Goal: Information Seeking & Learning: Learn about a topic

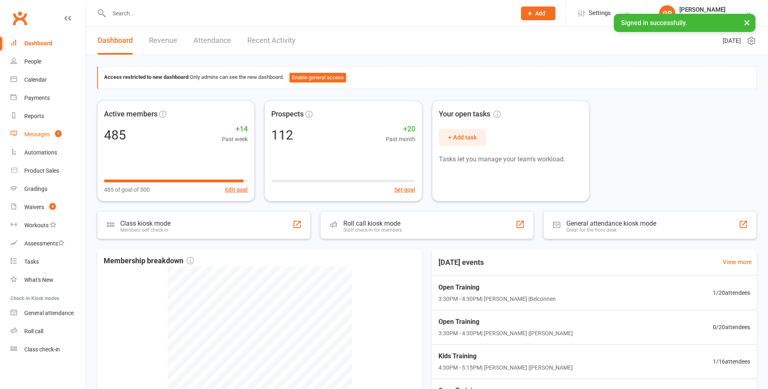
click at [57, 140] on link "Messages 1" at bounding box center [48, 134] width 75 height 18
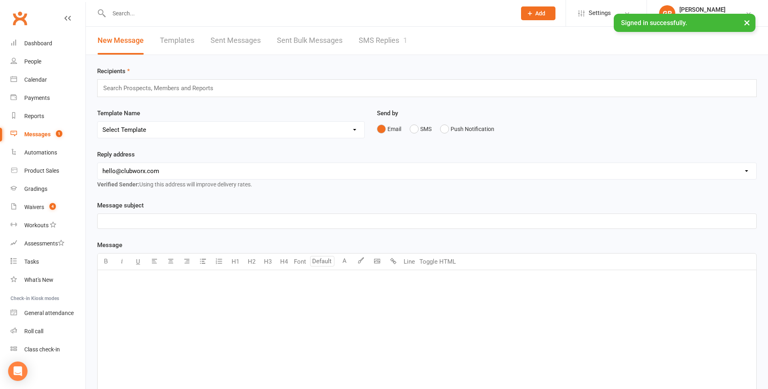
click at [391, 45] on link "SMS Replies 1" at bounding box center [383, 41] width 49 height 28
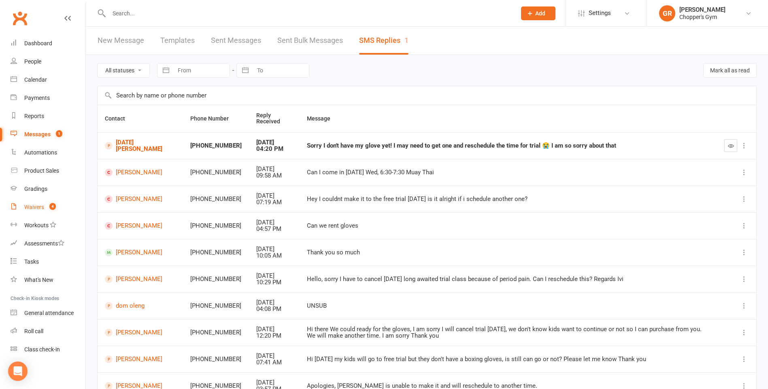
click at [47, 209] on count-badge "4" at bounding box center [50, 207] width 11 height 6
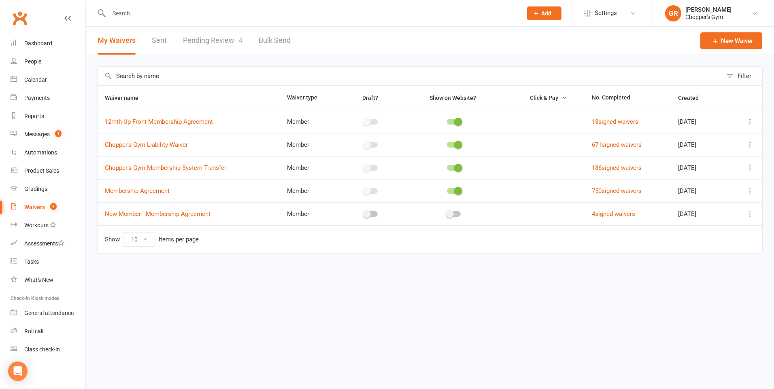
click at [219, 34] on link "Pending Review 4" at bounding box center [212, 41] width 59 height 28
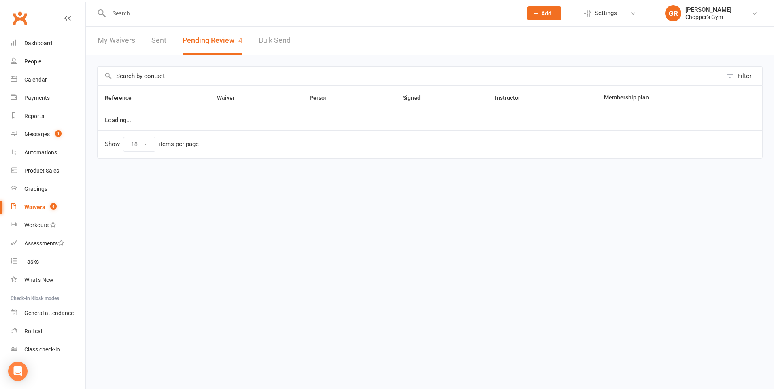
select select "50"
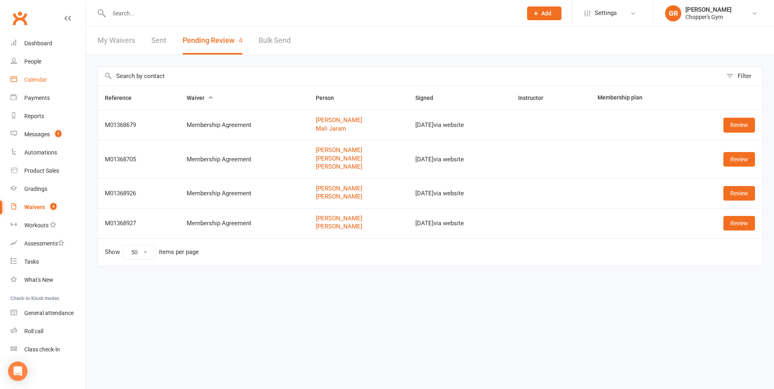
click at [34, 77] on div "Calendar" at bounding box center [35, 79] width 23 height 6
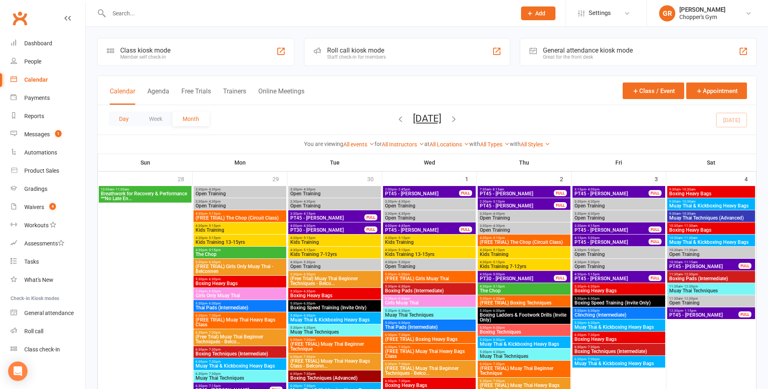
click at [123, 121] on button "Day" at bounding box center [124, 119] width 30 height 15
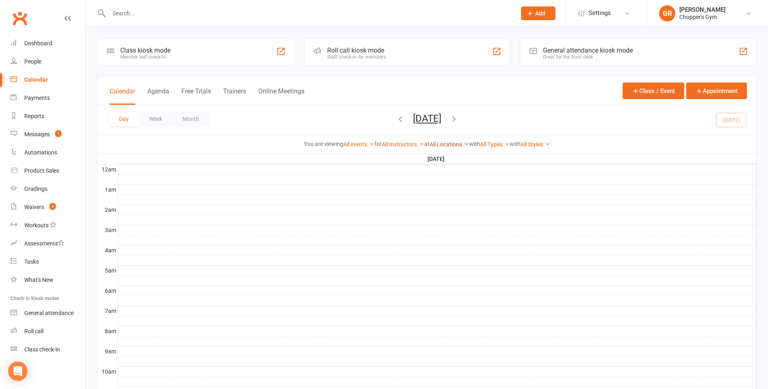
click at [456, 145] on link "All Locations" at bounding box center [449, 144] width 40 height 6
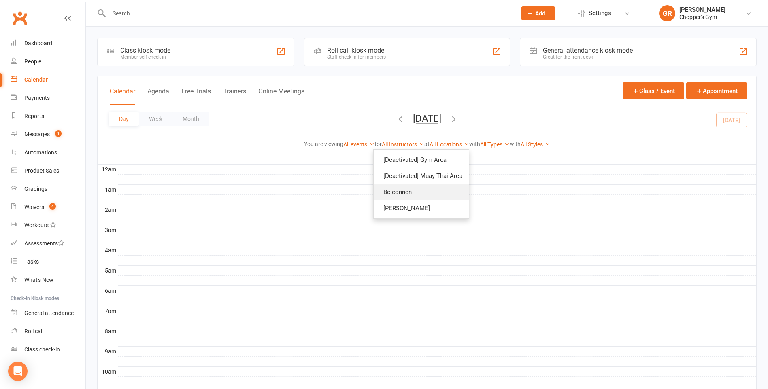
click at [421, 189] on link "Belconnen" at bounding box center [421, 192] width 95 height 16
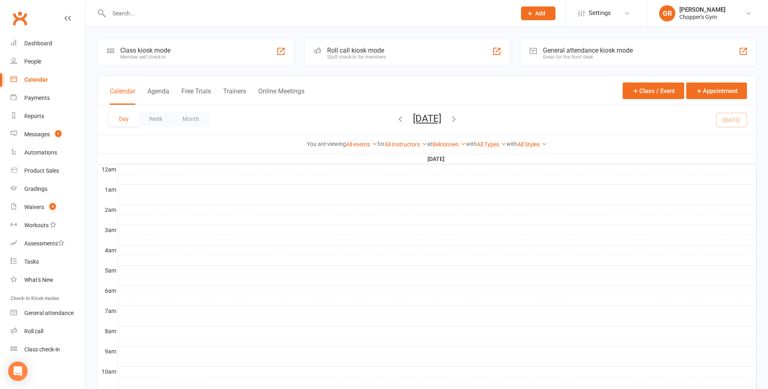
click at [405, 120] on span "[DATE] [DATE] Sun Mon Tue Wed Thu Fri Sat 28 29 30 01 02 03 04 05 06 07 08 09 1…" at bounding box center [427, 120] width 45 height 14
click at [396, 119] on icon "button" at bounding box center [400, 119] width 9 height 9
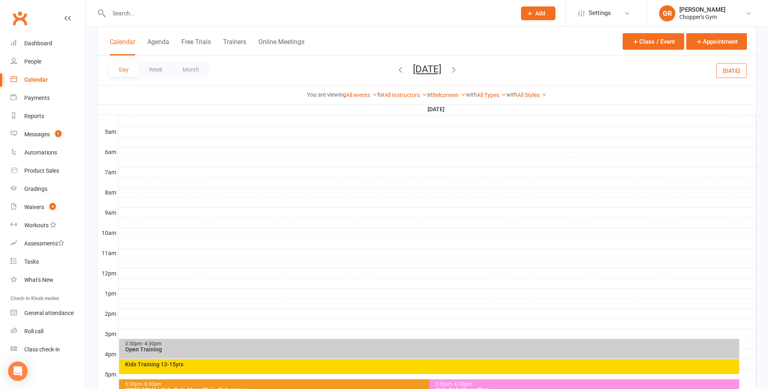
scroll to position [243, 0]
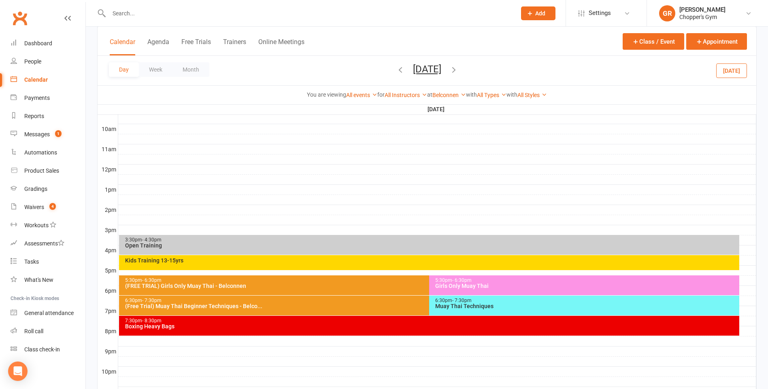
click at [491, 279] on div "5:30pm - 6:30pm" at bounding box center [586, 280] width 303 height 5
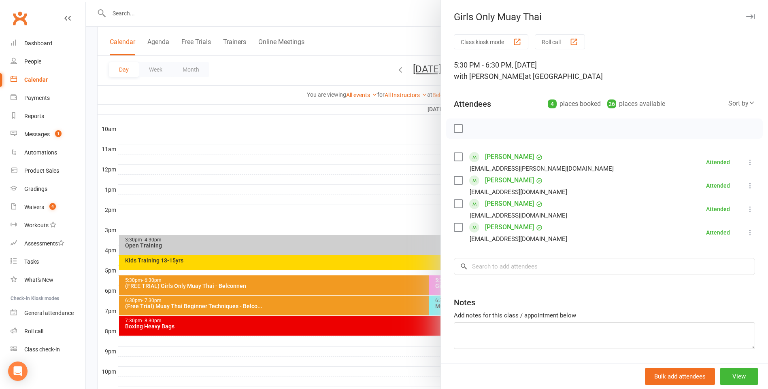
click at [386, 178] on div at bounding box center [427, 194] width 682 height 389
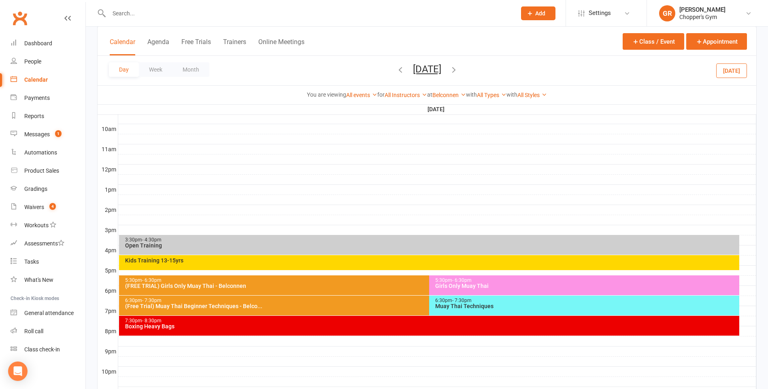
click at [474, 304] on div "Muay Thai Techniques" at bounding box center [586, 307] width 303 height 6
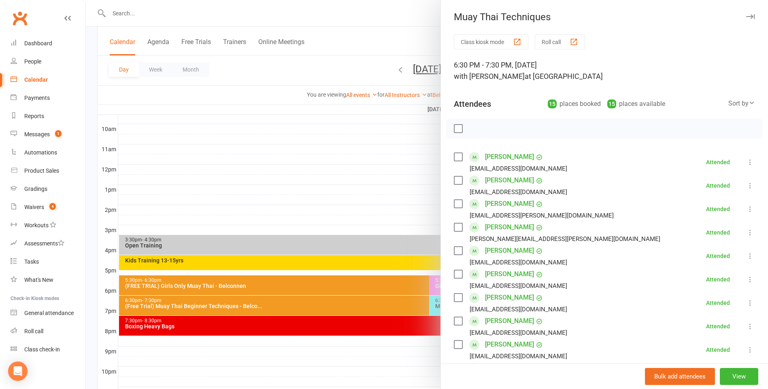
click at [734, 93] on div "Attendees 15 places booked 15 places available Sort by Last name First name Boo…" at bounding box center [604, 102] width 301 height 20
click at [733, 103] on div "Sort by" at bounding box center [741, 103] width 27 height 11
click at [703, 139] on link "First name" at bounding box center [714, 137] width 80 height 16
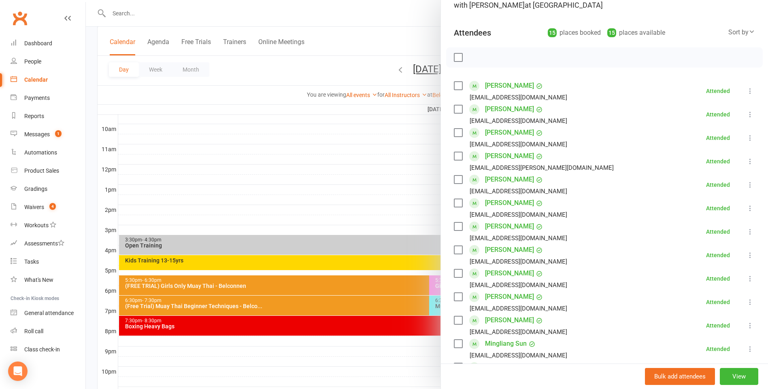
scroll to position [202, 0]
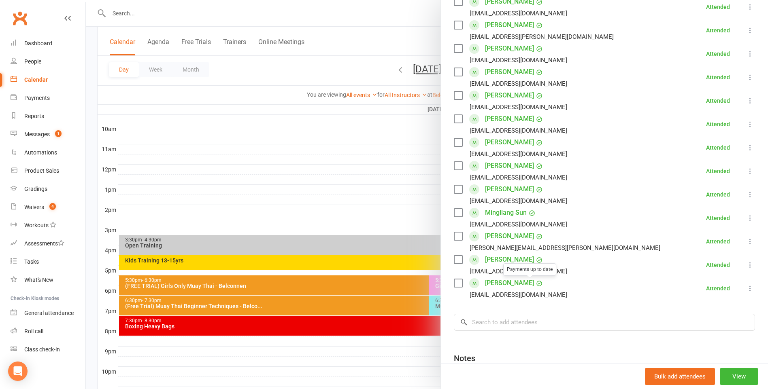
click at [386, 153] on div at bounding box center [427, 194] width 682 height 389
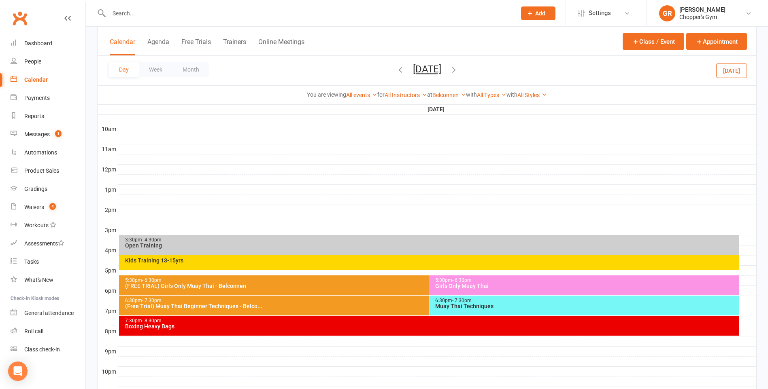
click at [450, 329] on div "7:30pm - 8:30pm Boxing Heavy Bags" at bounding box center [429, 326] width 620 height 20
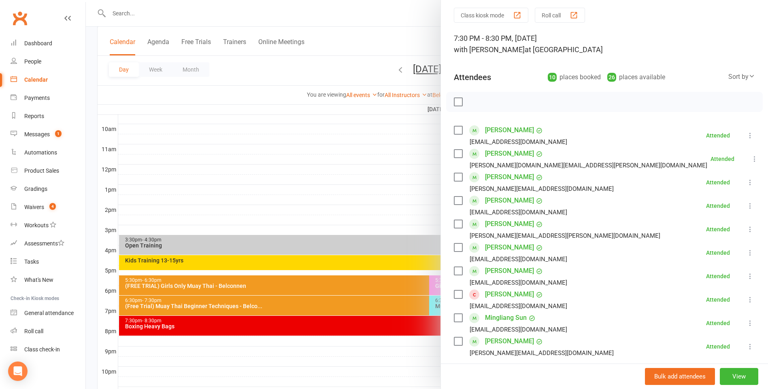
scroll to position [40, 0]
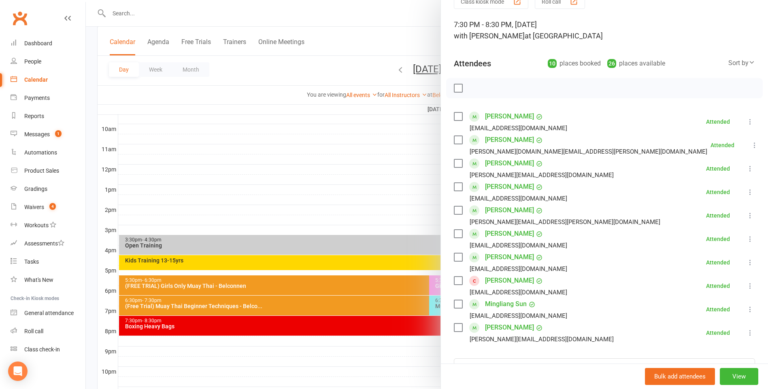
click at [257, 164] on div at bounding box center [427, 194] width 682 height 389
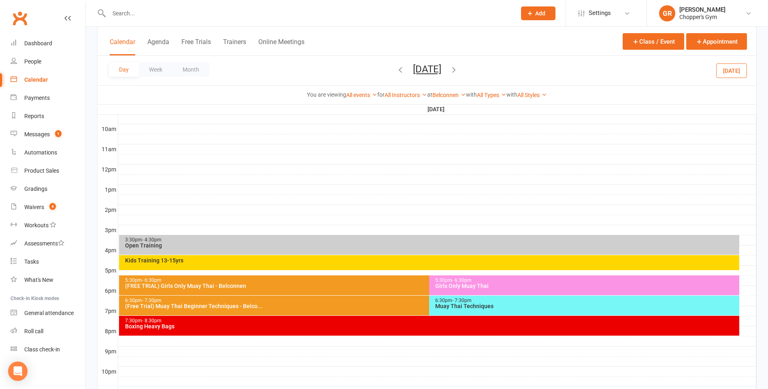
click at [458, 72] on icon "button" at bounding box center [453, 69] width 9 height 9
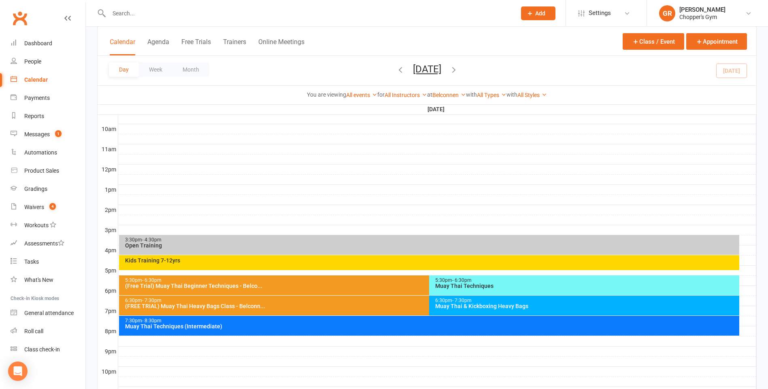
click at [497, 300] on div "6:30pm - 7:30pm" at bounding box center [586, 300] width 303 height 5
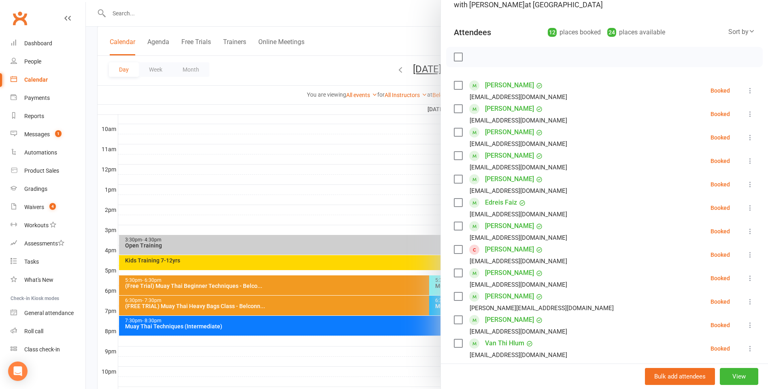
scroll to position [81, 0]
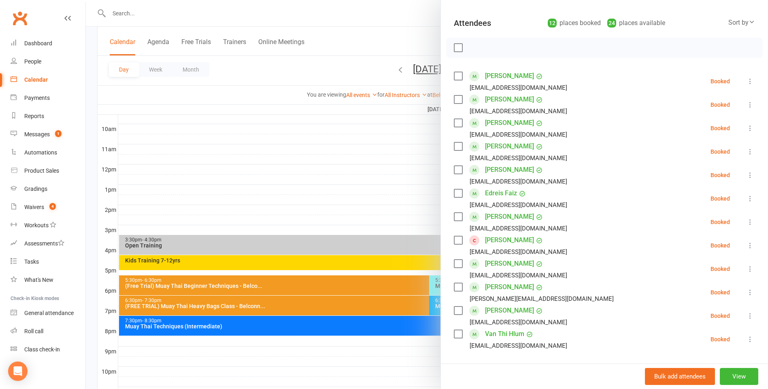
click at [386, 178] on div at bounding box center [427, 194] width 682 height 389
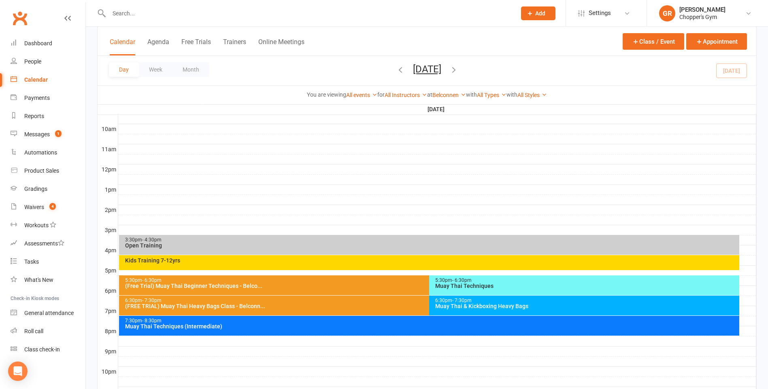
click at [461, 283] on div "Muay Thai Techniques" at bounding box center [586, 286] width 303 height 6
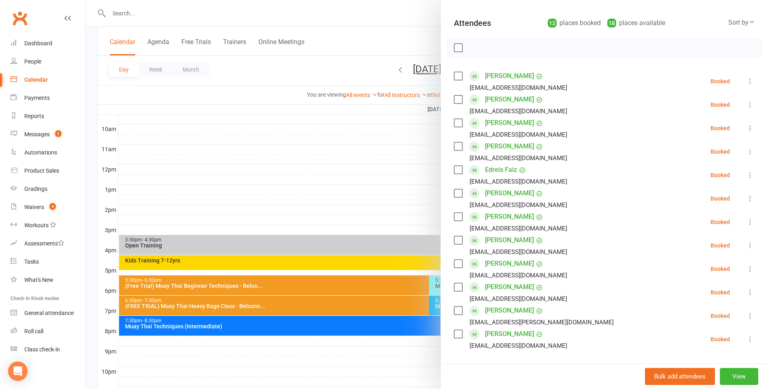
click at [282, 219] on div at bounding box center [427, 194] width 682 height 389
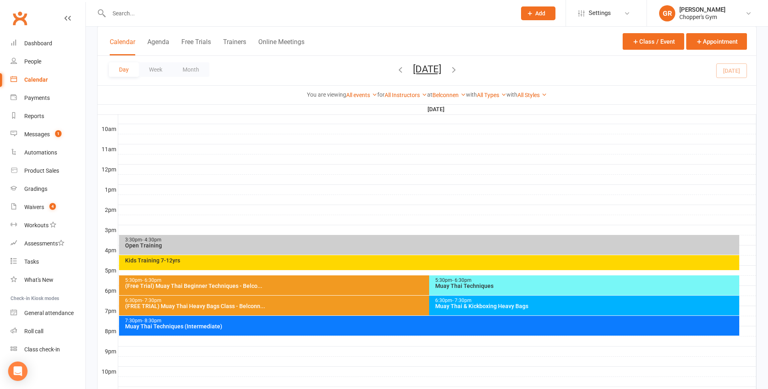
click at [389, 326] on div "Muay Thai Techniques (Intermediate)" at bounding box center [431, 327] width 613 height 6
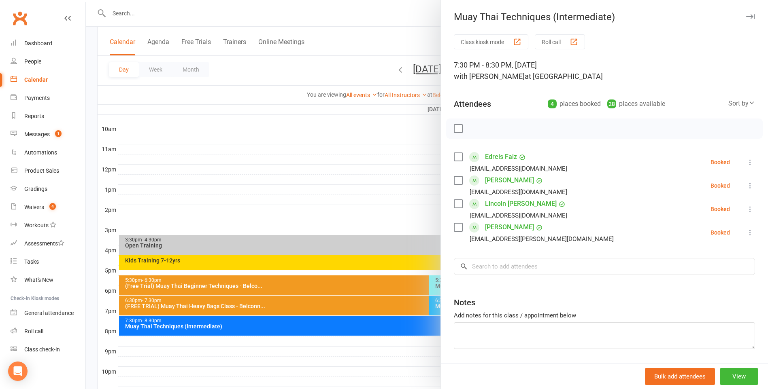
click at [324, 198] on div at bounding box center [427, 194] width 682 height 389
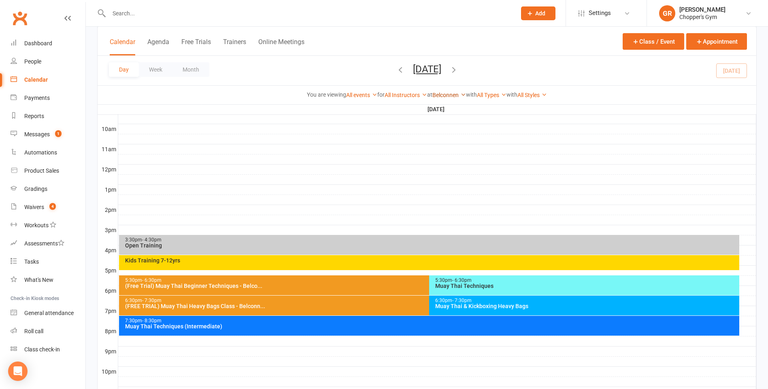
click at [450, 96] on link "Belconnen" at bounding box center [449, 95] width 34 height 6
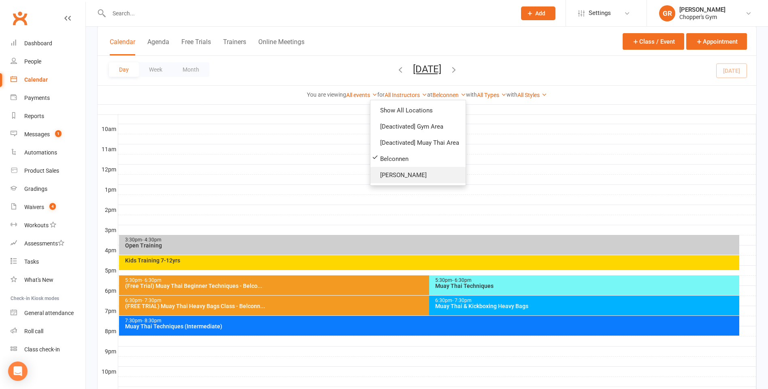
click at [414, 179] on link "[PERSON_NAME]" at bounding box center [417, 175] width 95 height 16
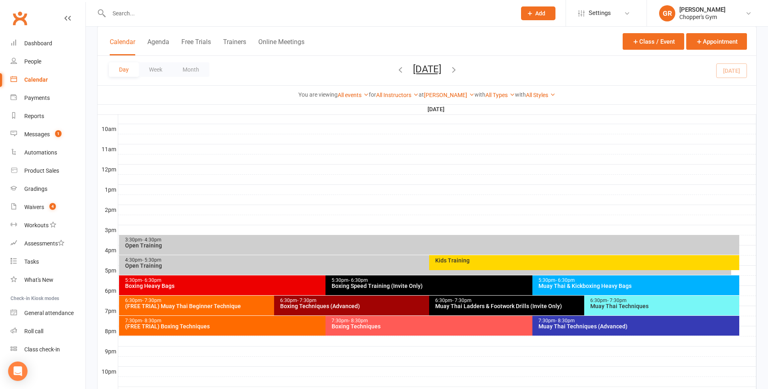
click at [558, 276] on div "5:30pm - 6:30pm Muay Thai & Kickboxing Heavy Bags" at bounding box center [635, 286] width 207 height 20
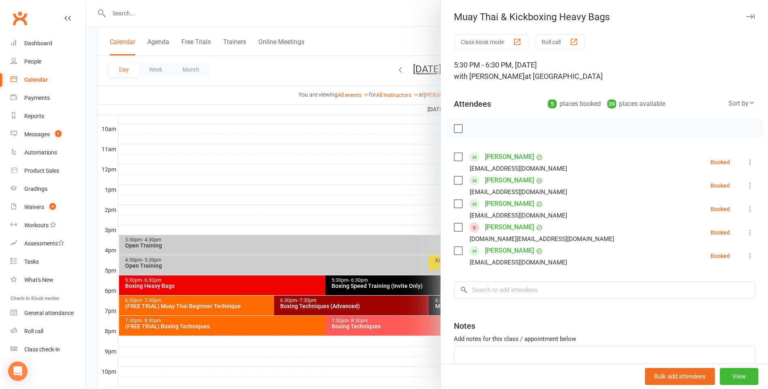
click at [306, 152] on div at bounding box center [427, 194] width 682 height 389
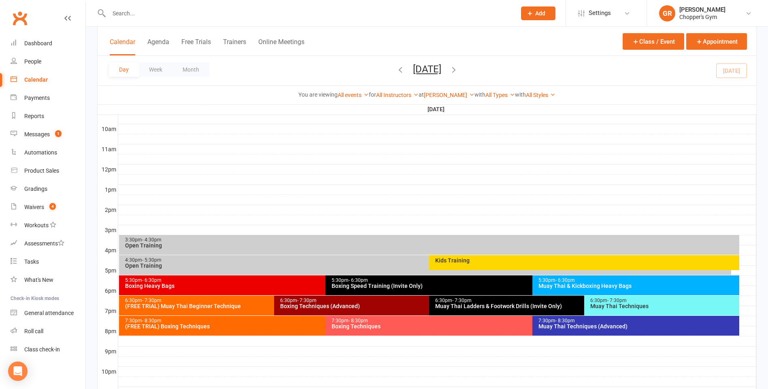
click at [638, 305] on div "Muay Thai Techniques" at bounding box center [664, 307] width 148 height 6
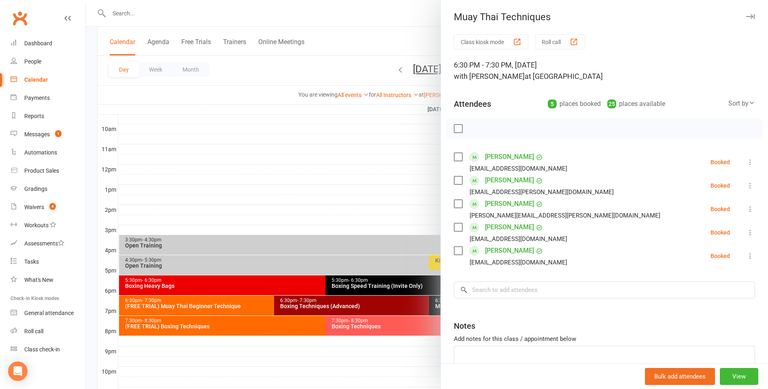
click at [346, 199] on div at bounding box center [427, 194] width 682 height 389
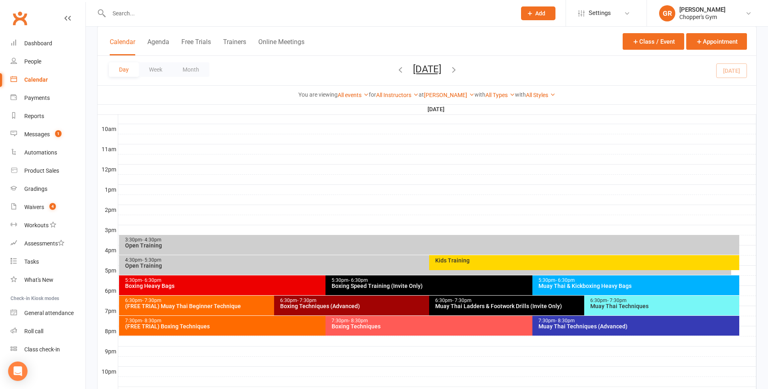
click at [618, 329] on div "Muay Thai Techniques (Advanced)" at bounding box center [638, 327] width 200 height 6
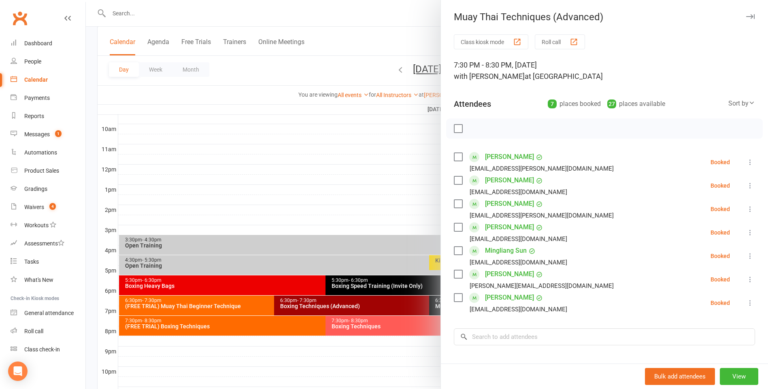
click at [384, 194] on div at bounding box center [427, 194] width 682 height 389
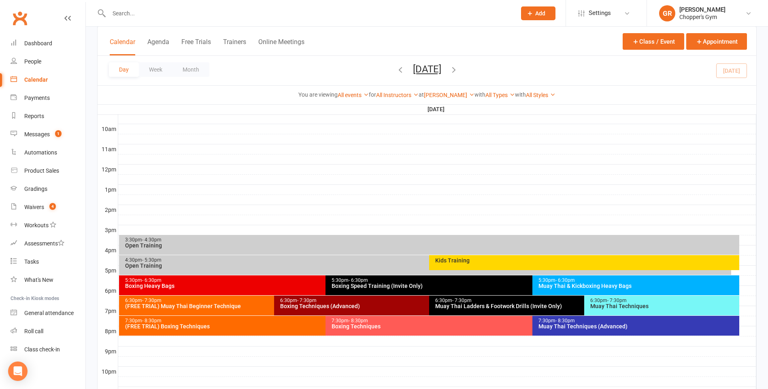
click at [386, 308] on div "Boxing Techniques (Advanced)" at bounding box center [427, 307] width 295 height 6
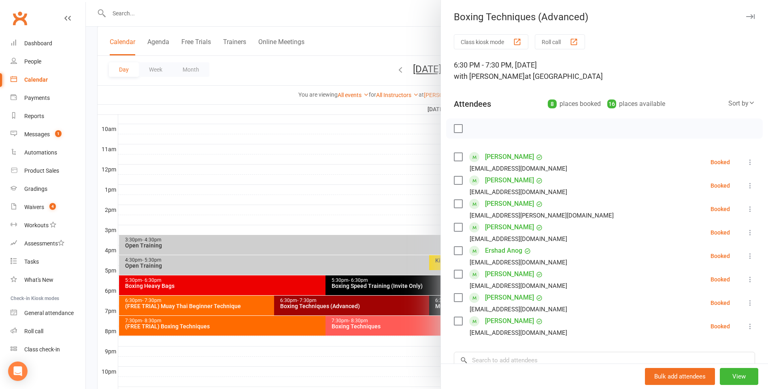
click at [334, 202] on div at bounding box center [427, 194] width 682 height 389
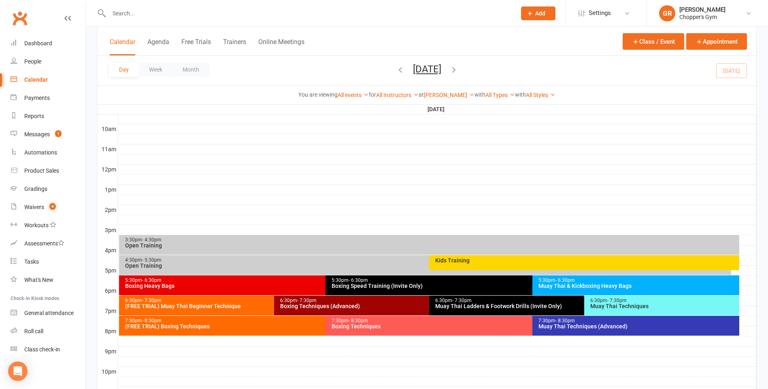
click at [371, 329] on div "Boxing Techniques" at bounding box center [530, 327] width 398 height 6
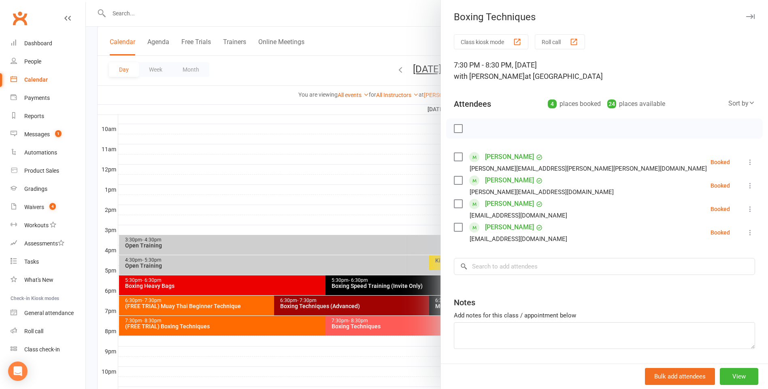
click at [356, 201] on div at bounding box center [427, 194] width 682 height 389
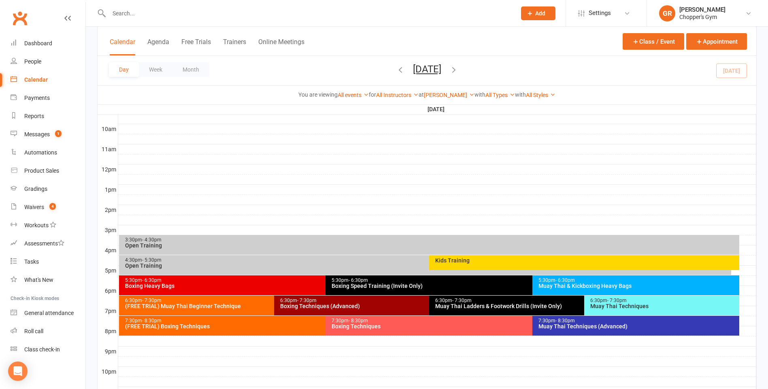
click at [259, 278] on div "5:30pm - 6:30pm" at bounding box center [324, 280] width 398 height 5
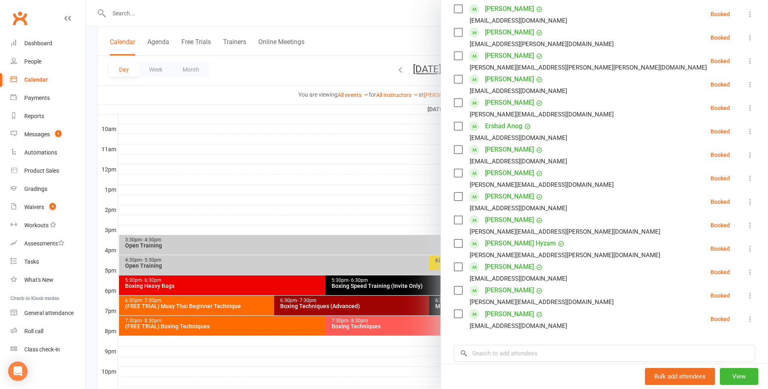
scroll to position [202, 0]
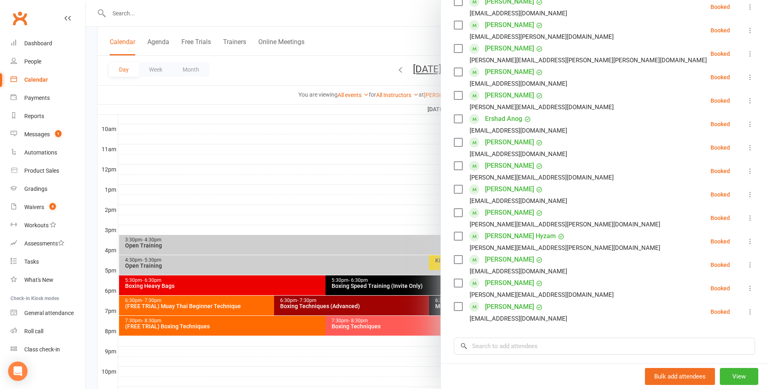
click at [298, 168] on div at bounding box center [427, 194] width 682 height 389
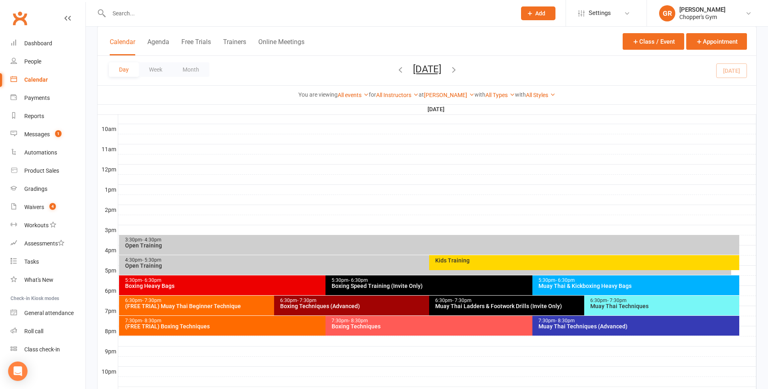
click at [396, 70] on icon "button" at bounding box center [400, 69] width 9 height 9
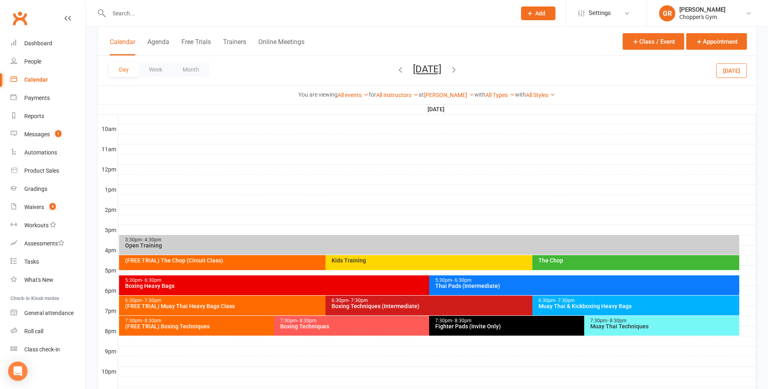
click at [560, 281] on div "5:30pm - 6:30pm" at bounding box center [586, 280] width 303 height 5
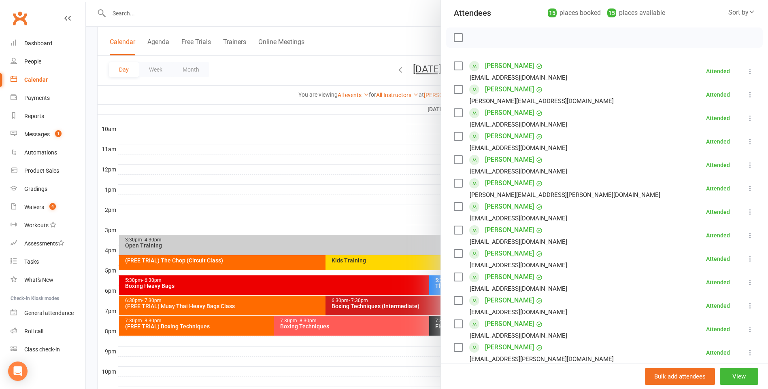
scroll to position [121, 0]
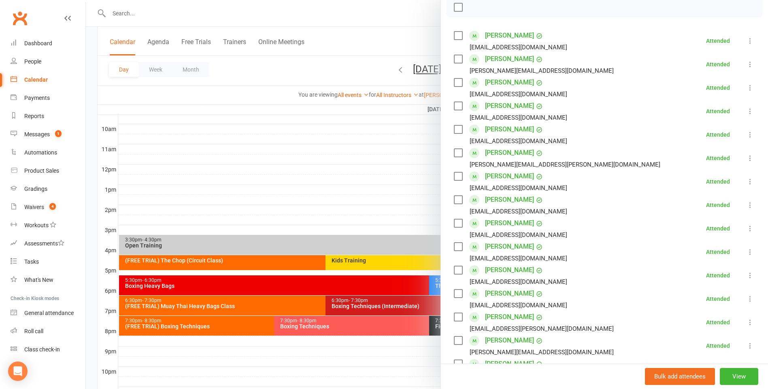
click at [311, 199] on div at bounding box center [427, 194] width 682 height 389
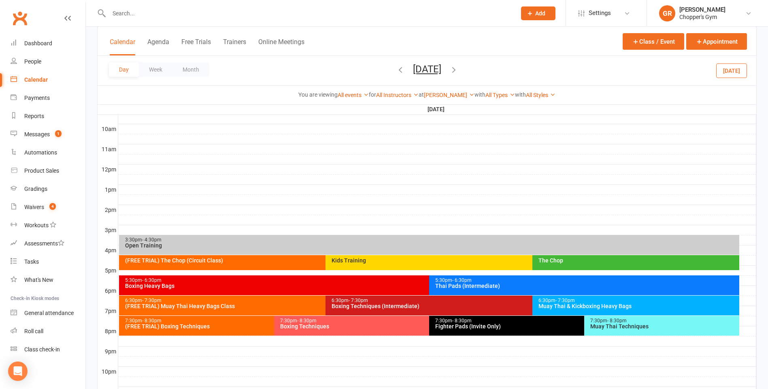
click at [306, 284] on div "Boxing Heavy Bags" at bounding box center [427, 286] width 605 height 6
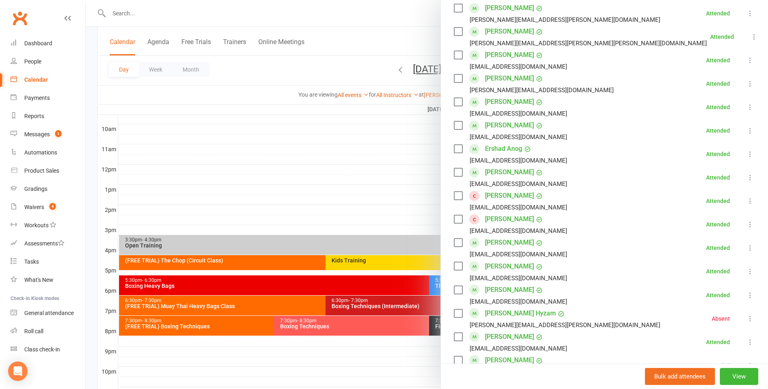
scroll to position [283, 0]
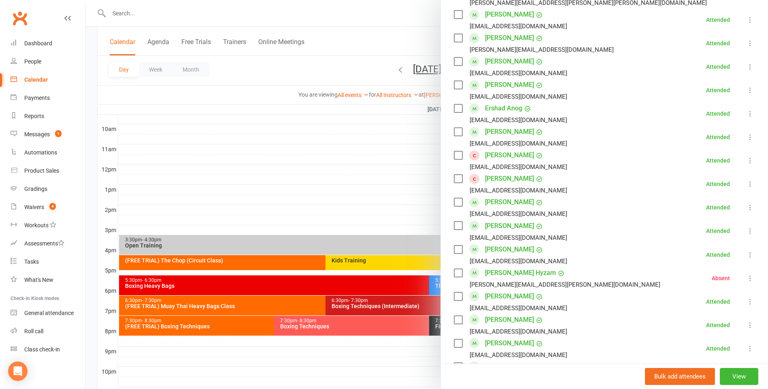
click at [342, 212] on div at bounding box center [427, 194] width 682 height 389
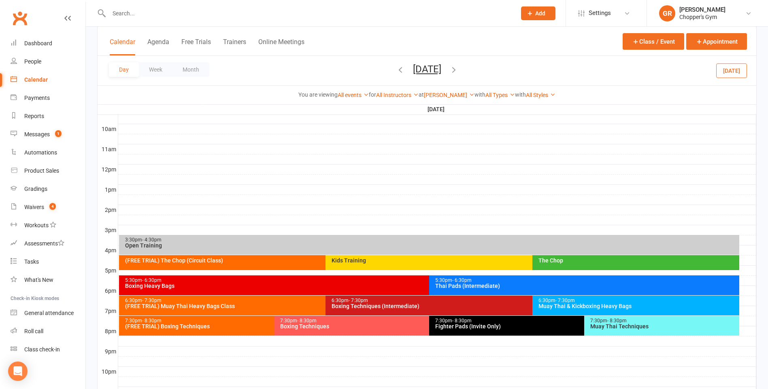
click at [558, 304] on div "Muay Thai & Kickboxing Heavy Bags" at bounding box center [638, 307] width 200 height 6
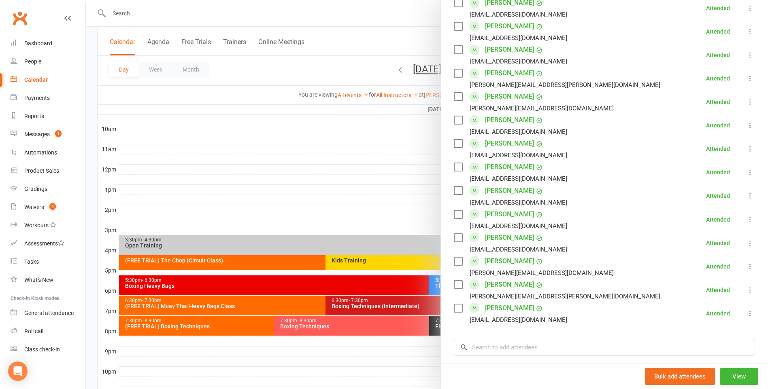
scroll to position [324, 0]
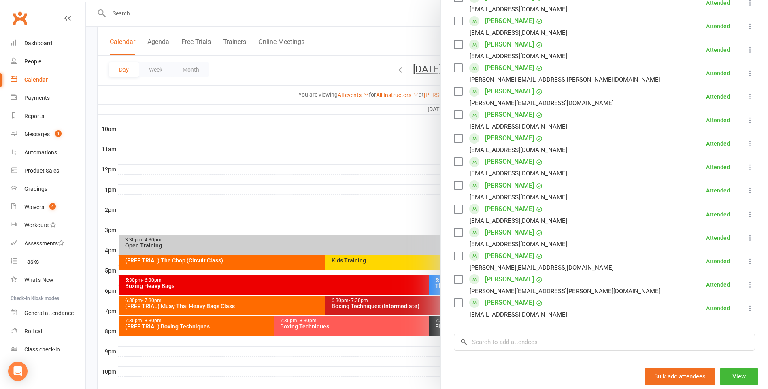
click at [298, 183] on div at bounding box center [427, 194] width 682 height 389
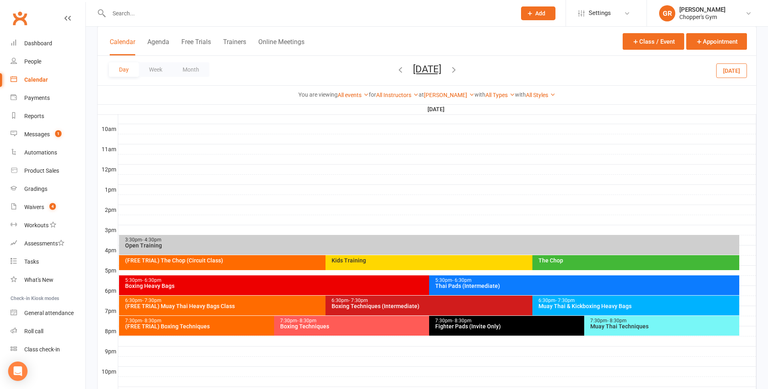
click at [623, 327] on div "Muay Thai Techniques" at bounding box center [664, 327] width 148 height 6
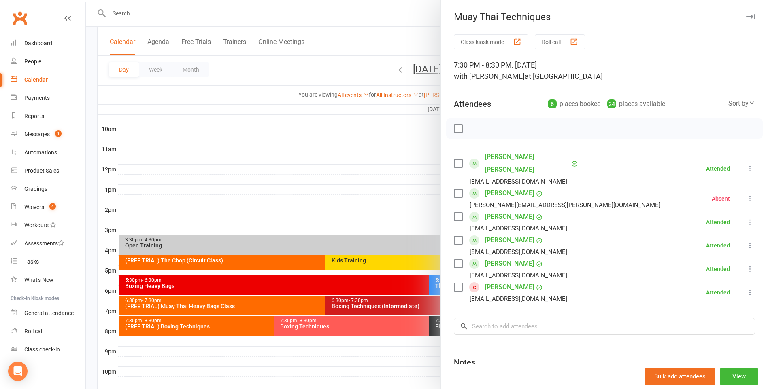
click at [377, 209] on div at bounding box center [427, 194] width 682 height 389
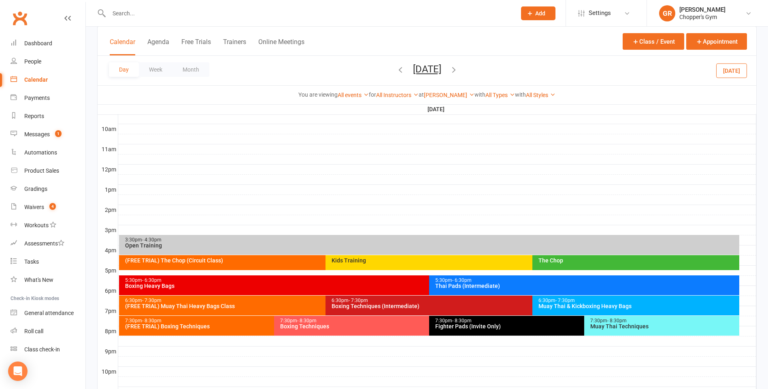
click at [459, 325] on div "Fighter Pads (Invite Only)" at bounding box center [582, 327] width 295 height 6
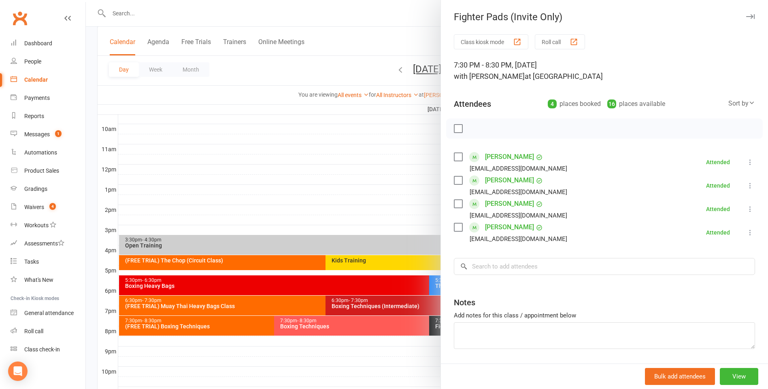
click at [408, 216] on div at bounding box center [427, 194] width 682 height 389
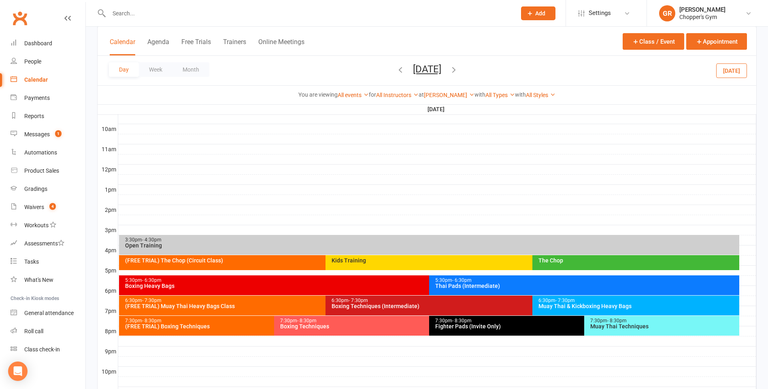
click at [395, 331] on div "7:30pm - 8:30pm Boxing Techniques" at bounding box center [425, 326] width 302 height 20
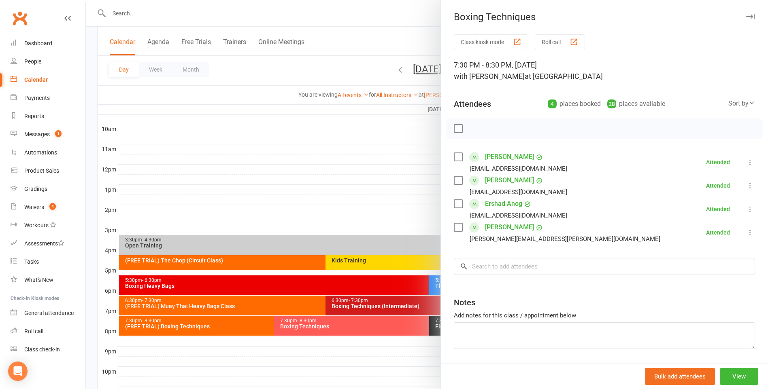
click at [208, 128] on div at bounding box center [427, 194] width 682 height 389
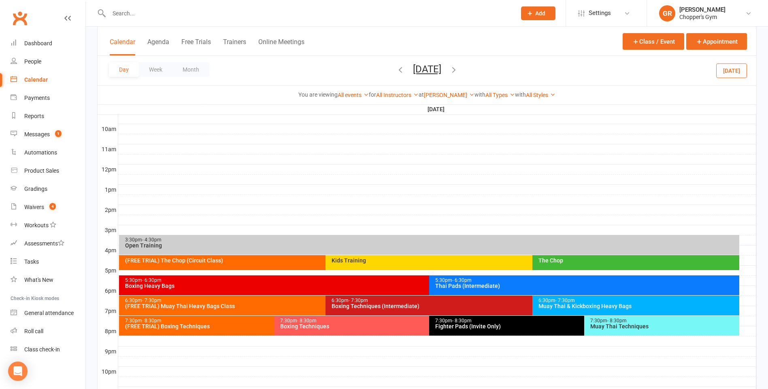
click at [458, 70] on icon "button" at bounding box center [453, 69] width 9 height 9
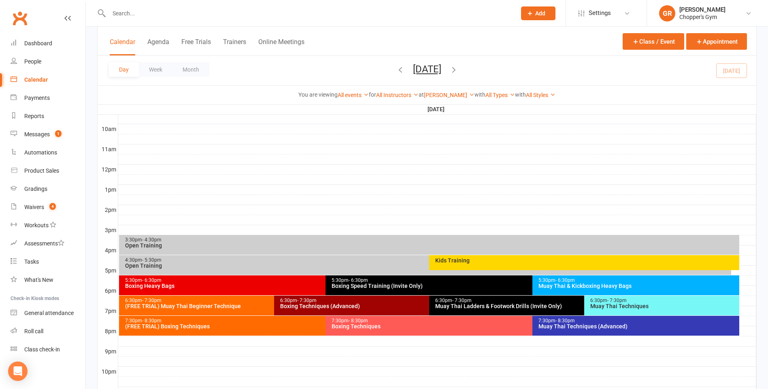
click at [396, 70] on icon "button" at bounding box center [400, 69] width 9 height 9
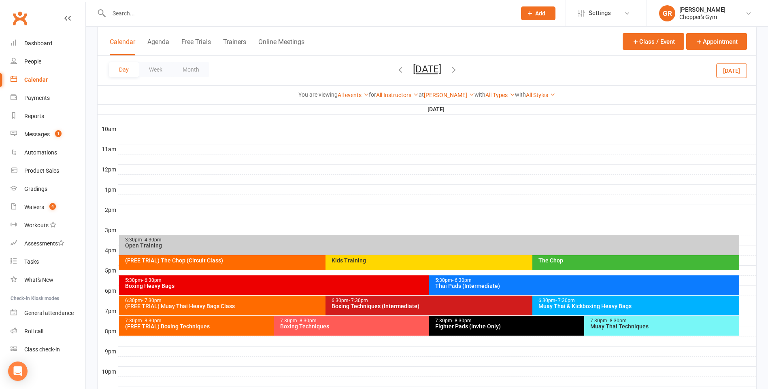
click at [262, 304] on div "(FREE TRIAL) Muay Thai Heavy Bags Class" at bounding box center [324, 307] width 398 height 6
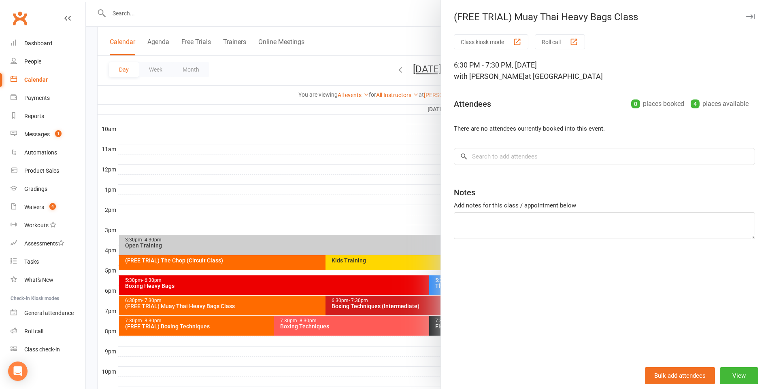
click at [264, 350] on div at bounding box center [427, 194] width 682 height 389
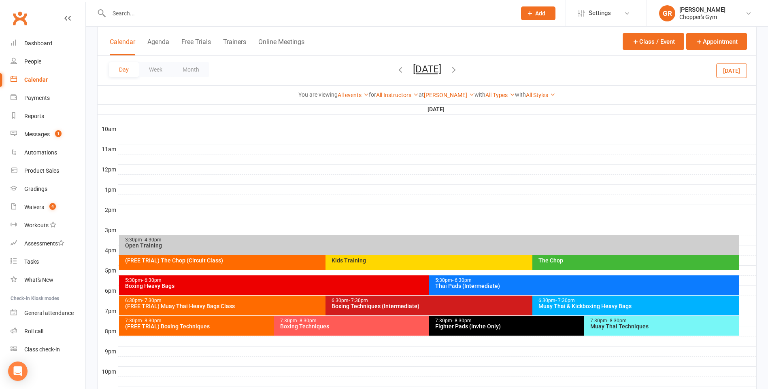
click at [260, 322] on div "7:30pm - 8:30pm" at bounding box center [272, 321] width 295 height 5
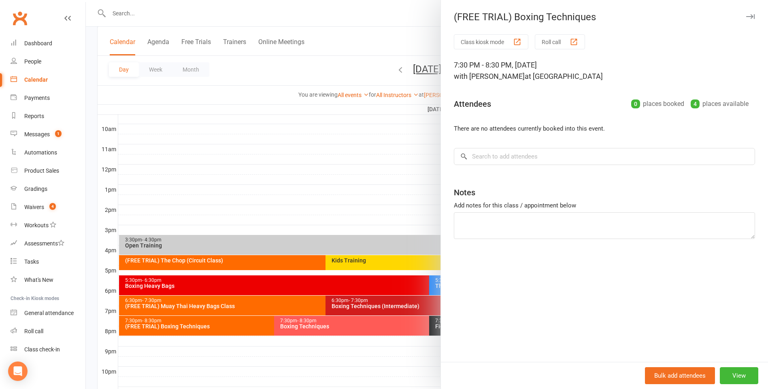
click at [295, 356] on div at bounding box center [427, 194] width 682 height 389
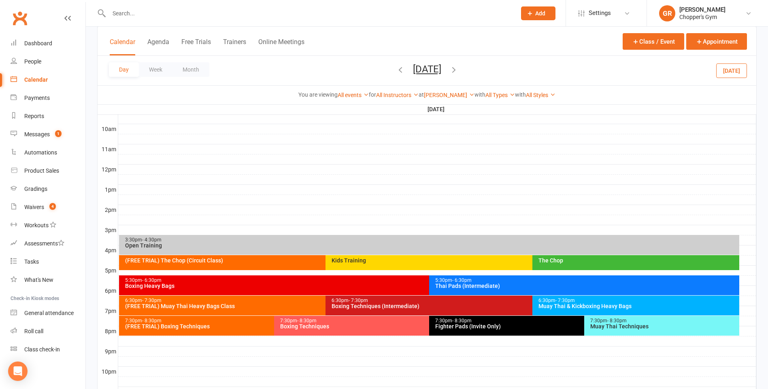
click at [458, 70] on icon "button" at bounding box center [453, 69] width 9 height 9
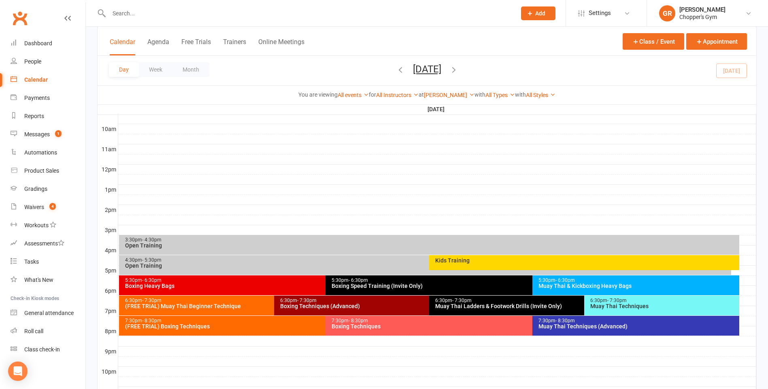
click at [256, 305] on div "(FREE TRIAL) Muay Thai Beginner Technique" at bounding box center [272, 307] width 295 height 6
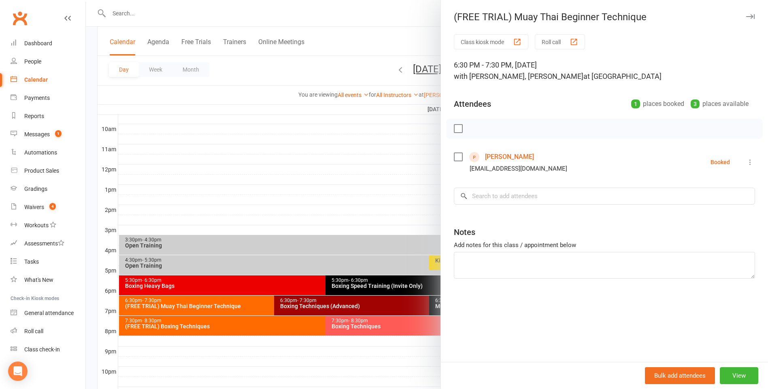
click at [266, 345] on div at bounding box center [427, 194] width 682 height 389
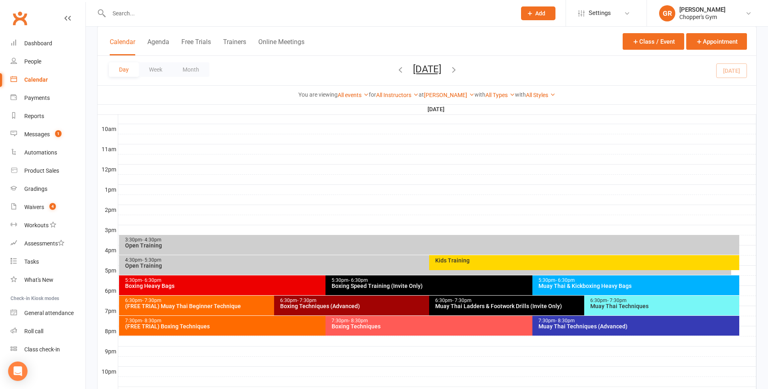
click at [256, 325] on div "(FREE TRIAL) Boxing Techniques" at bounding box center [324, 327] width 398 height 6
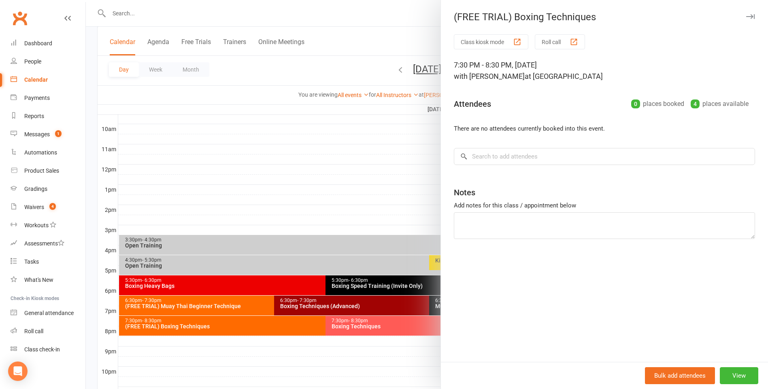
click at [300, 359] on div at bounding box center [427, 194] width 682 height 389
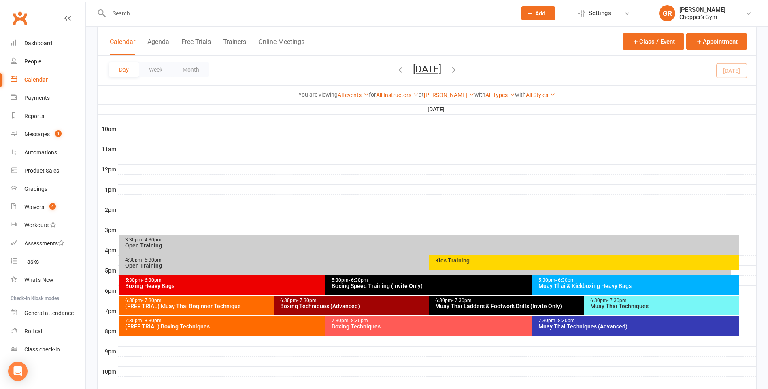
click at [458, 68] on icon "button" at bounding box center [453, 69] width 9 height 9
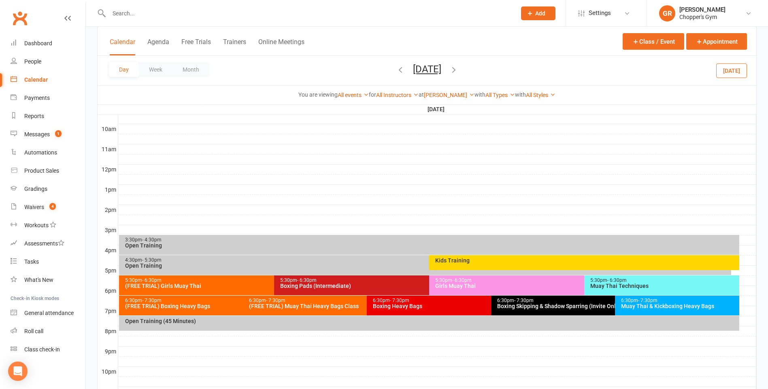
click at [216, 281] on div "5:30pm - 6:30pm" at bounding box center [272, 280] width 295 height 5
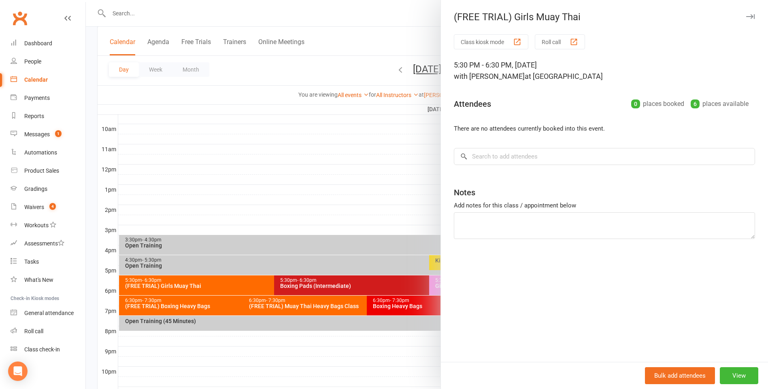
click at [219, 340] on div at bounding box center [427, 194] width 682 height 389
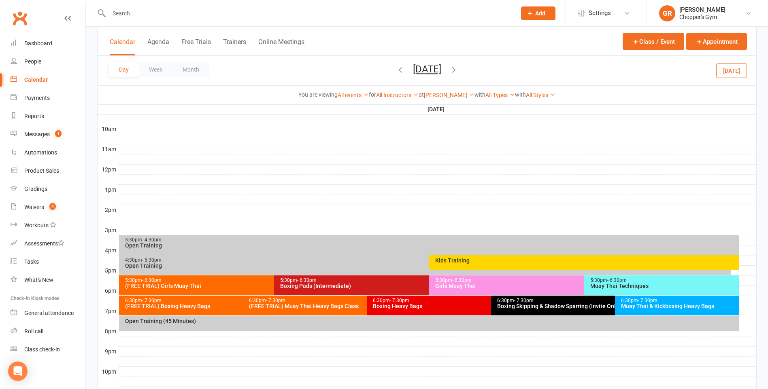
click at [227, 298] on div "6:30pm - 7:30pm" at bounding box center [241, 300] width 233 height 5
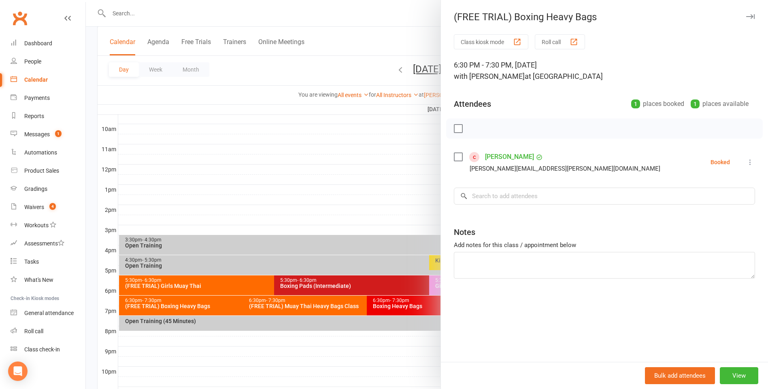
click at [259, 344] on div at bounding box center [427, 194] width 682 height 389
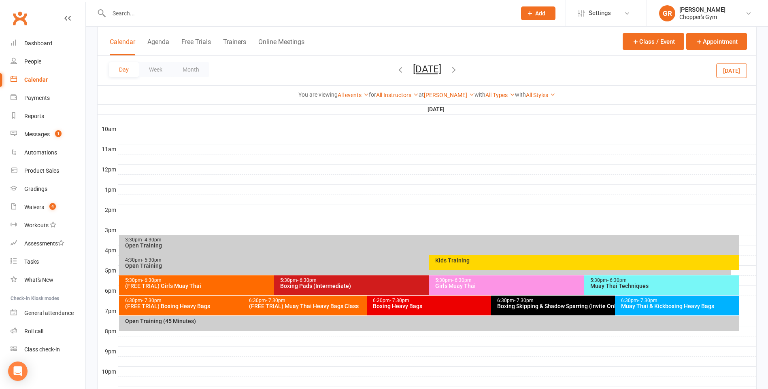
click at [283, 310] on div "6:30pm - 7:30pm (FREE TRIAL) Muay Thai Heavy Bags Class" at bounding box center [363, 306] width 240 height 20
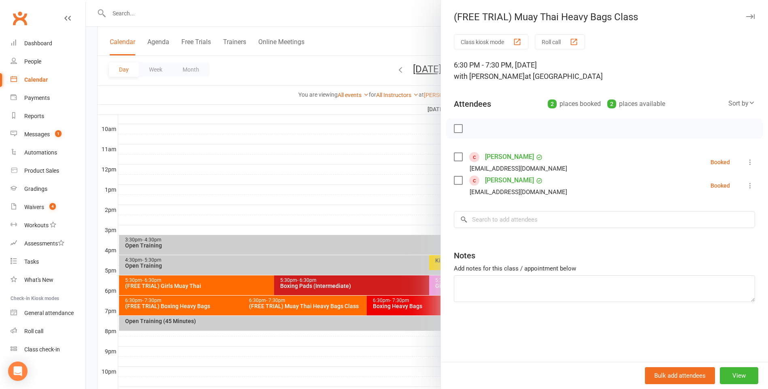
click at [295, 371] on div at bounding box center [427, 194] width 682 height 389
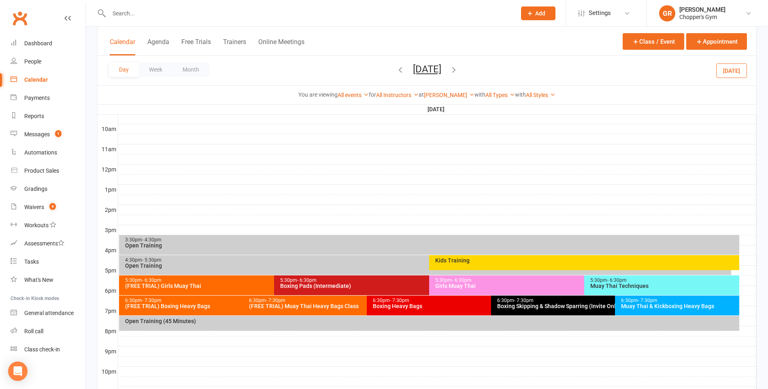
click at [458, 68] on icon "button" at bounding box center [453, 69] width 9 height 9
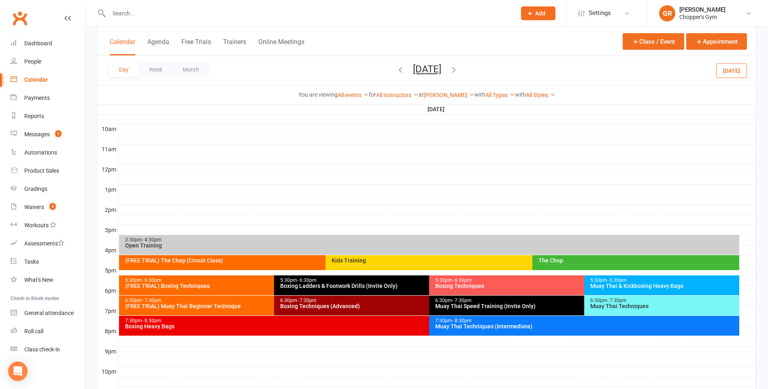
click at [242, 286] on div "(FREE TRIAL) Boxing Techniques" at bounding box center [272, 286] width 295 height 6
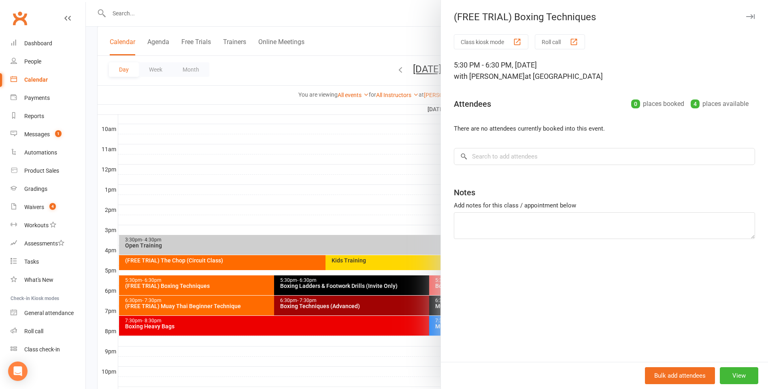
click at [260, 345] on div at bounding box center [427, 194] width 682 height 389
